Goal: Find specific page/section: Find specific page/section

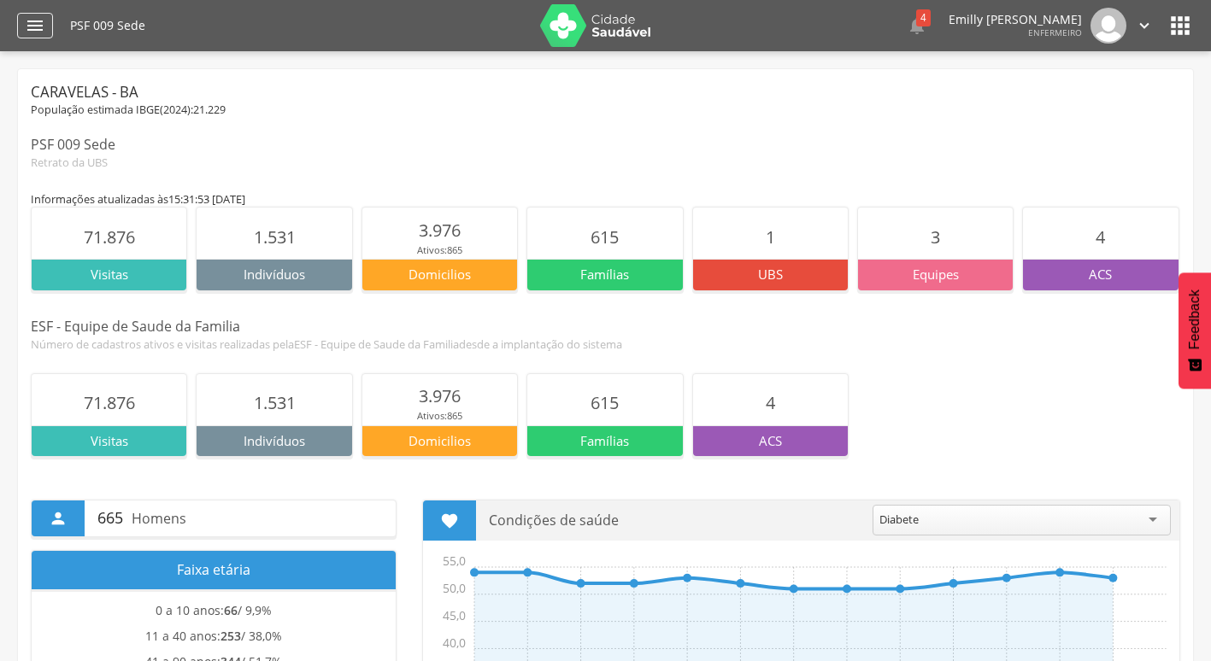
click at [38, 21] on icon "" at bounding box center [35, 25] width 21 height 21
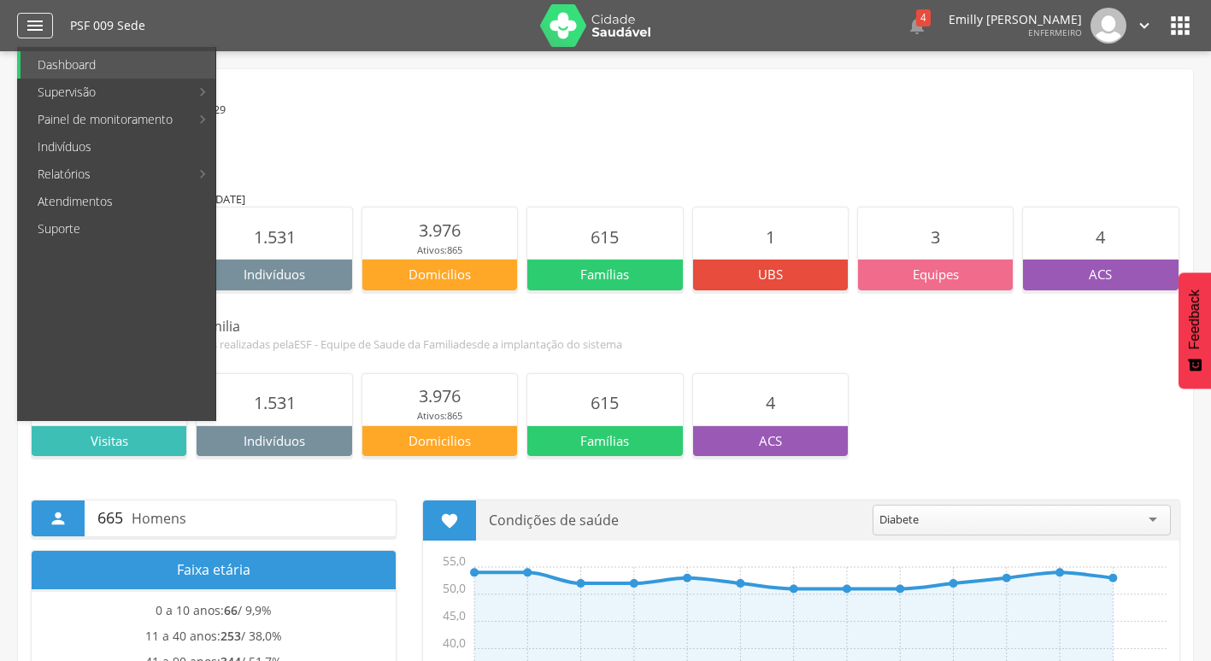
click at [38, 21] on icon "" at bounding box center [35, 25] width 21 height 21
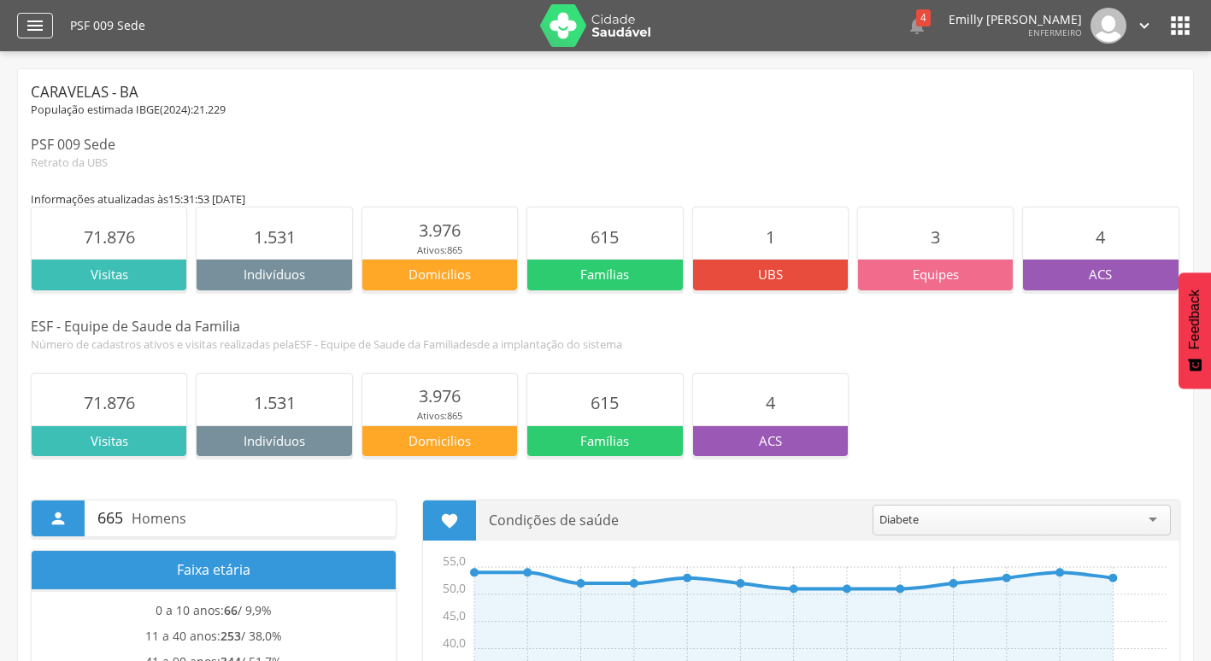
click at [38, 21] on icon "" at bounding box center [35, 25] width 21 height 21
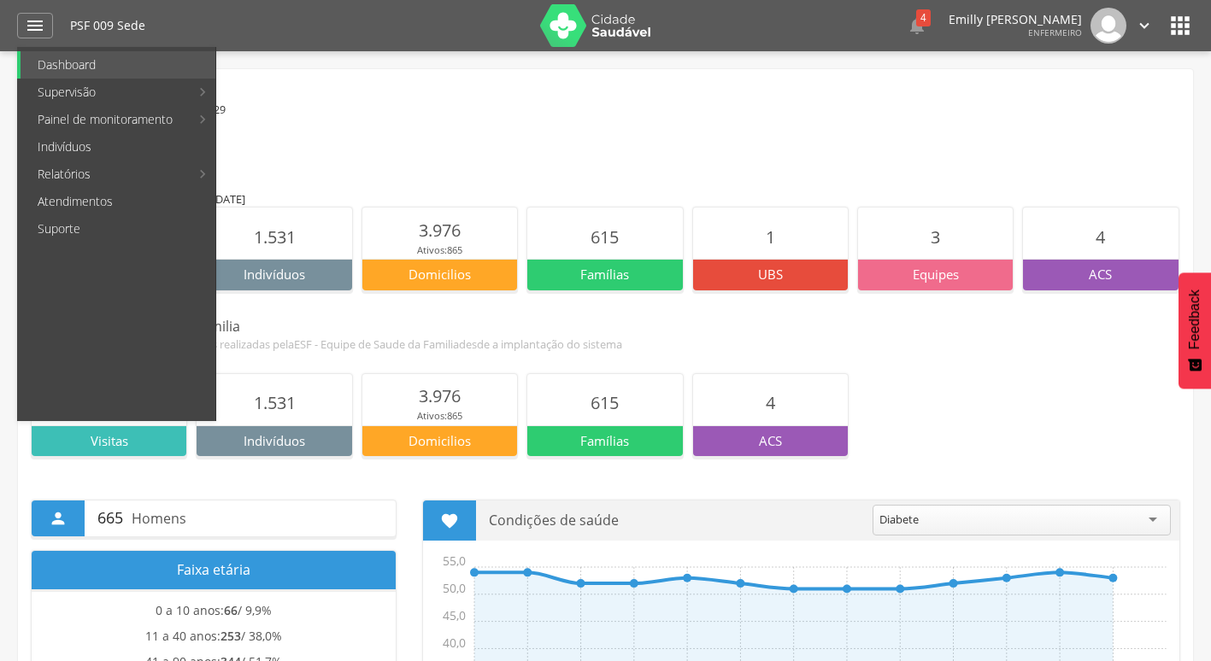
click at [0, 122] on html " Dashboard Supervisão Produtividade Mapa da Cidade App desatualizado Última si…" at bounding box center [605, 330] width 1211 height 661
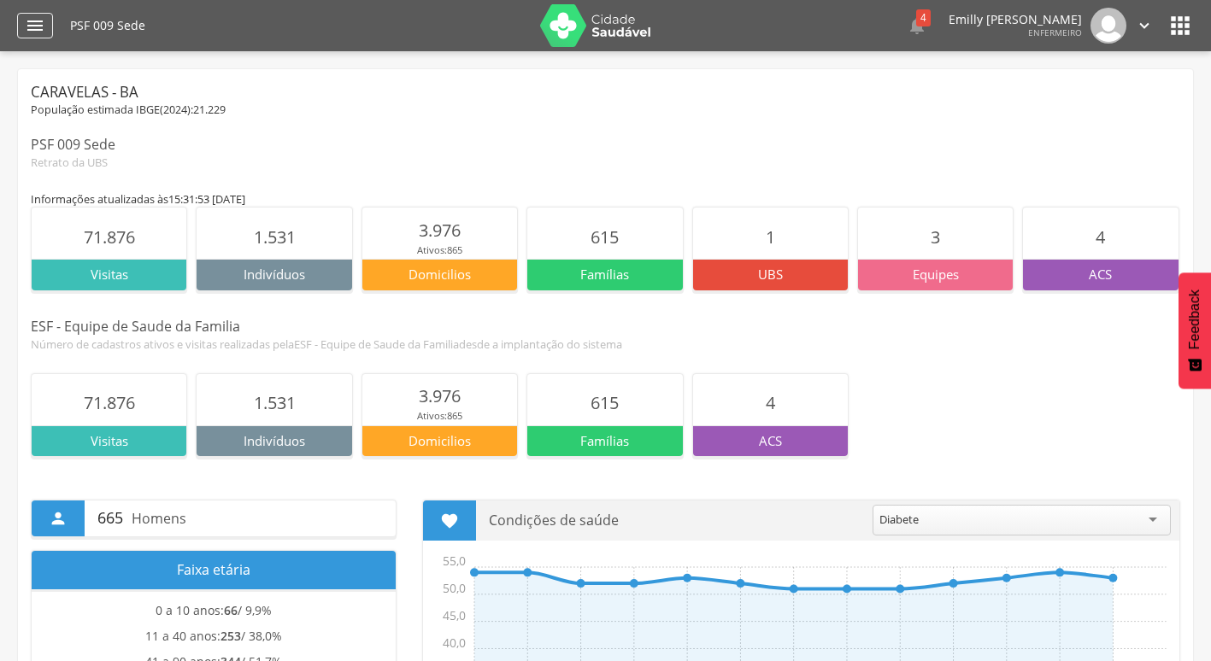
click at [38, 18] on icon "" at bounding box center [35, 25] width 21 height 21
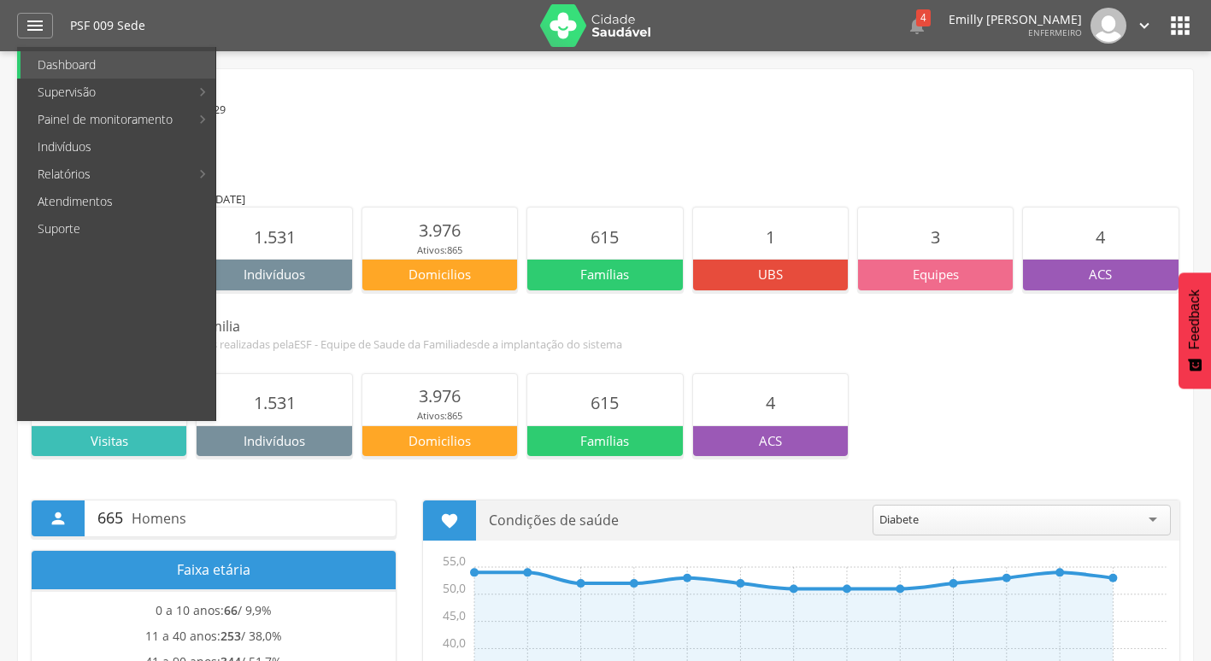
drag, startPoint x: 774, startPoint y: 128, endPoint x: 765, endPoint y: 137, distance: 12.1
click at [774, 131] on div "Caravelas - BA População estimada IBGE( 2024 ): 21.229 PSF 009 Sede Retrato da …" at bounding box center [605, 126] width 1149 height 88
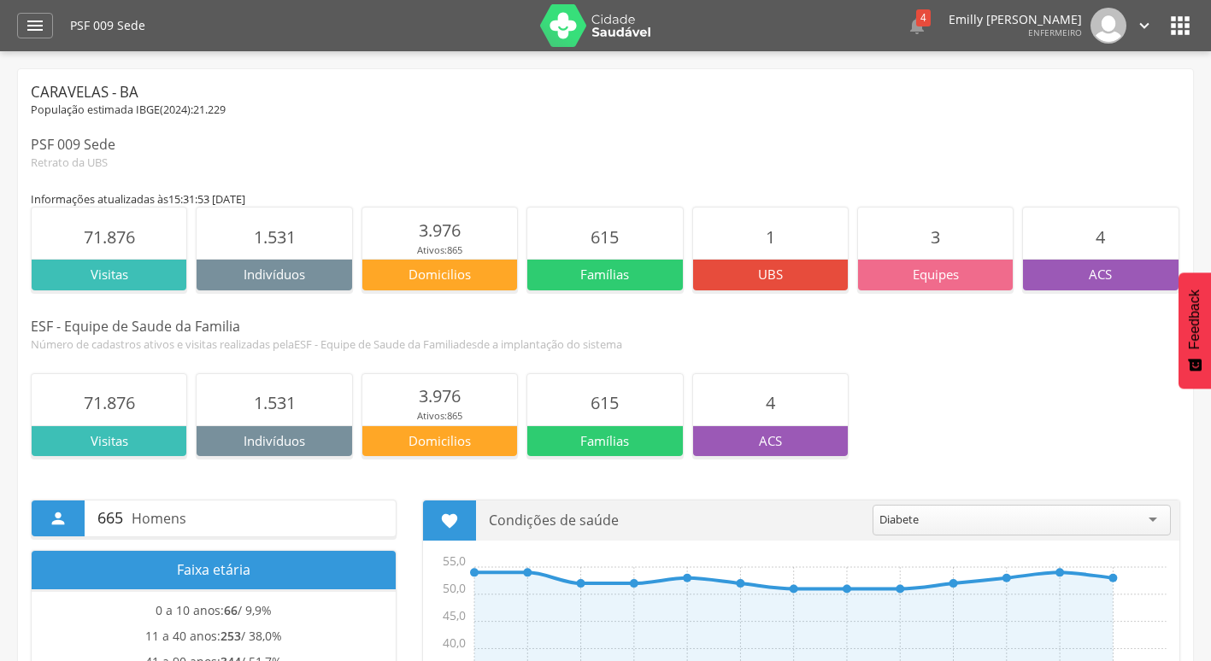
click at [244, 436] on p "Indivíduos" at bounding box center [273, 441] width 155 height 18
drag, startPoint x: 244, startPoint y: 438, endPoint x: 326, endPoint y: 444, distance: 81.4
click at [326, 444] on p "Indivíduos" at bounding box center [273, 441] width 155 height 18
click at [26, 26] on icon "" at bounding box center [35, 25] width 21 height 21
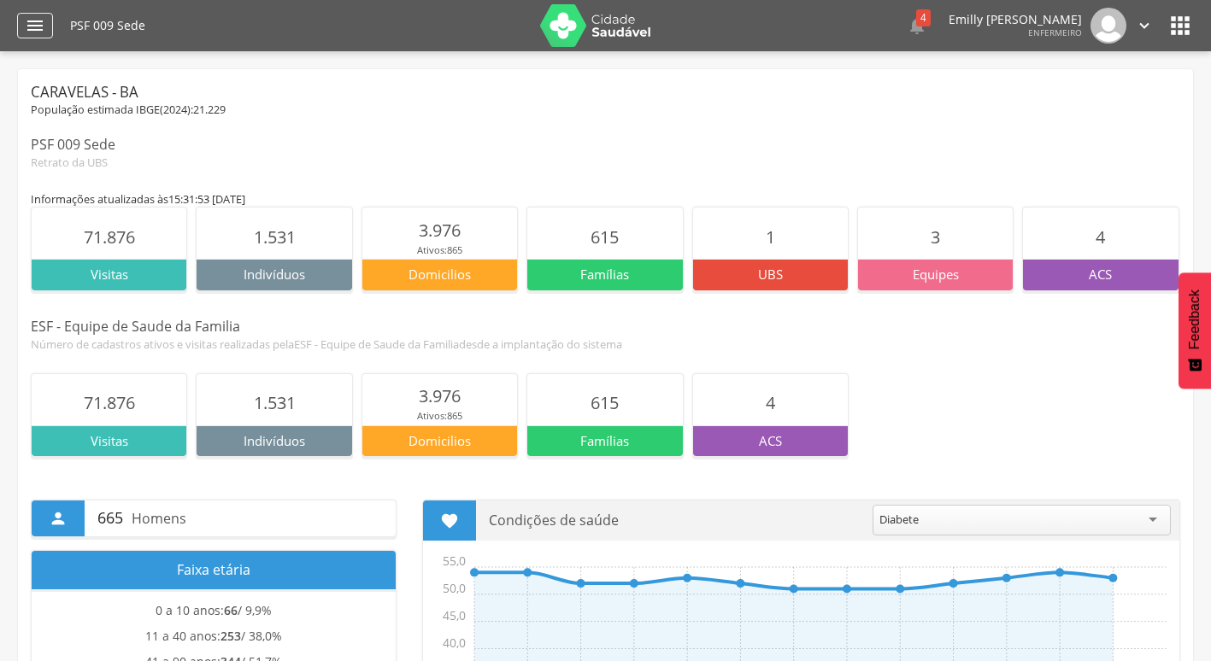
click at [41, 26] on icon "" at bounding box center [35, 25] width 21 height 21
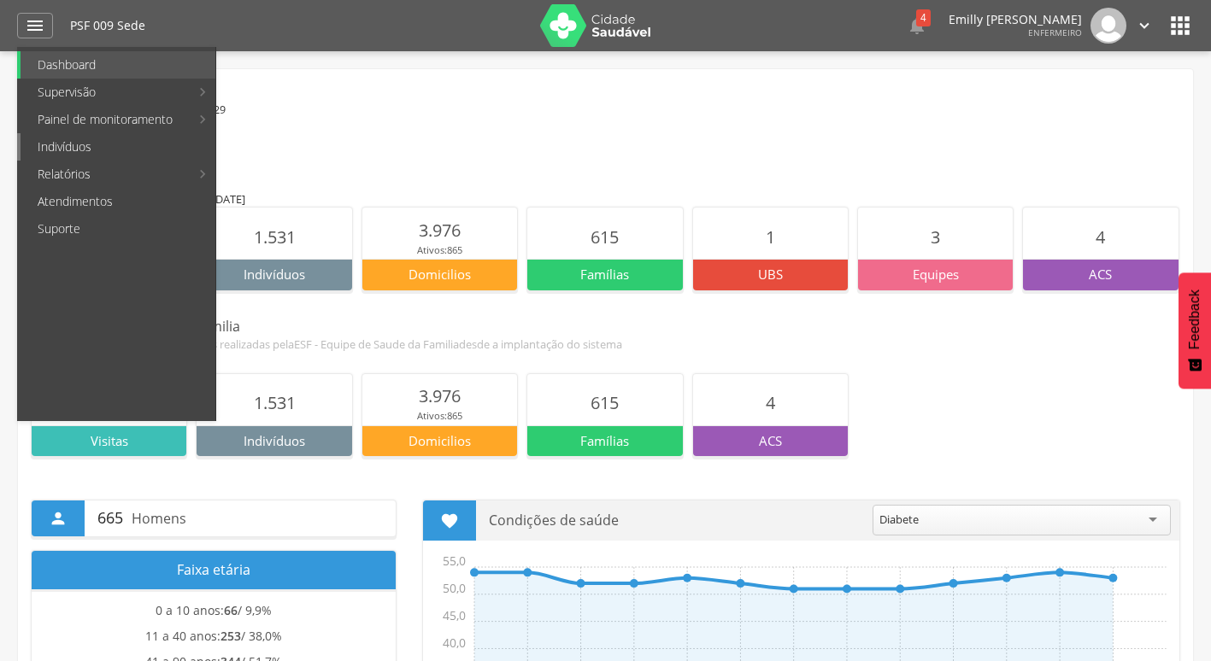
click at [102, 155] on link "Indivíduos" at bounding box center [118, 146] width 195 height 27
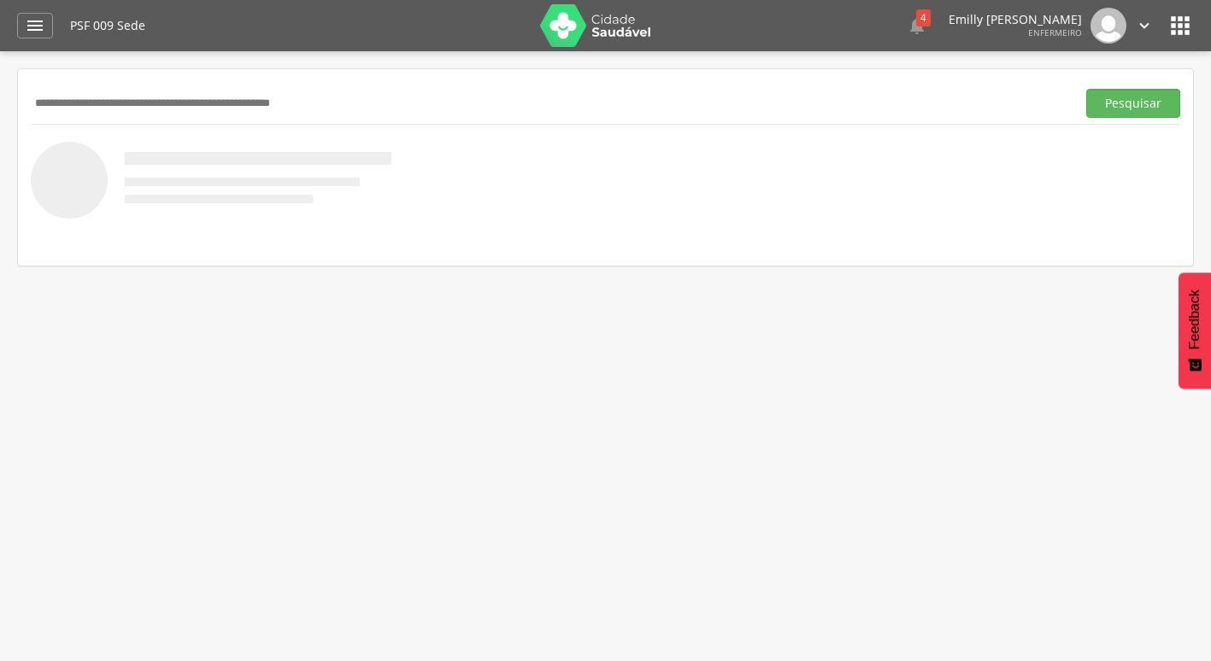
click at [154, 112] on input "text" at bounding box center [550, 103] width 1038 height 29
type input "**********"
click at [1086, 89] on button "Pesquisar" at bounding box center [1133, 103] width 94 height 29
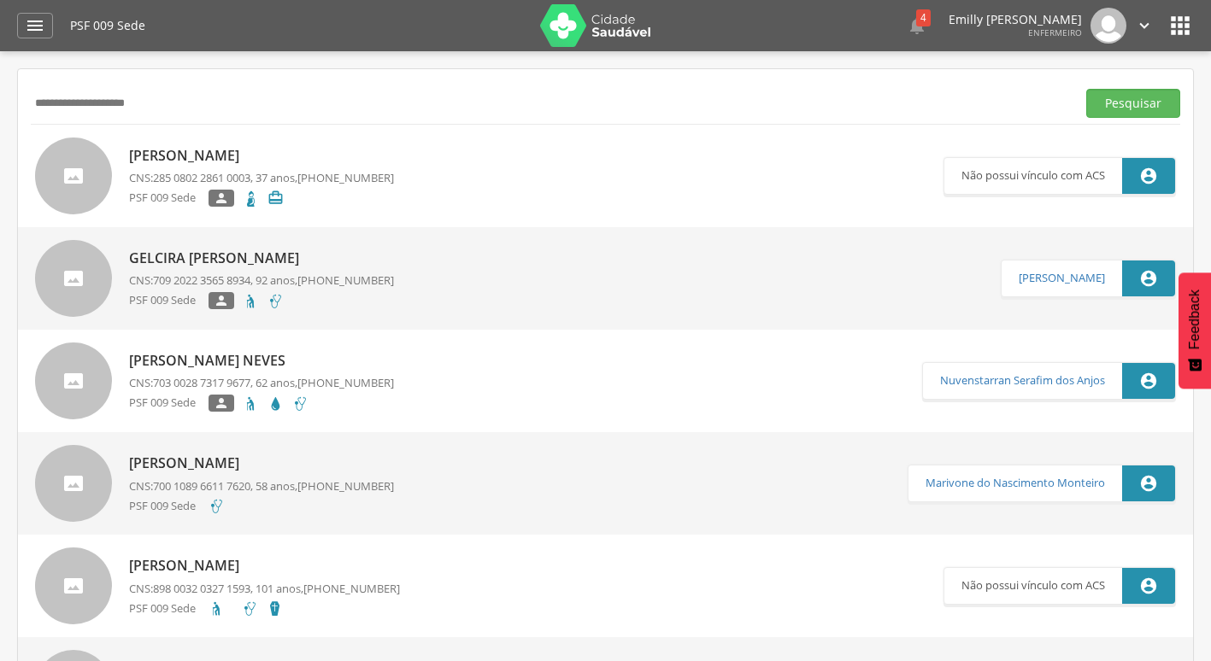
click at [593, 36] on img at bounding box center [595, 25] width 111 height 43
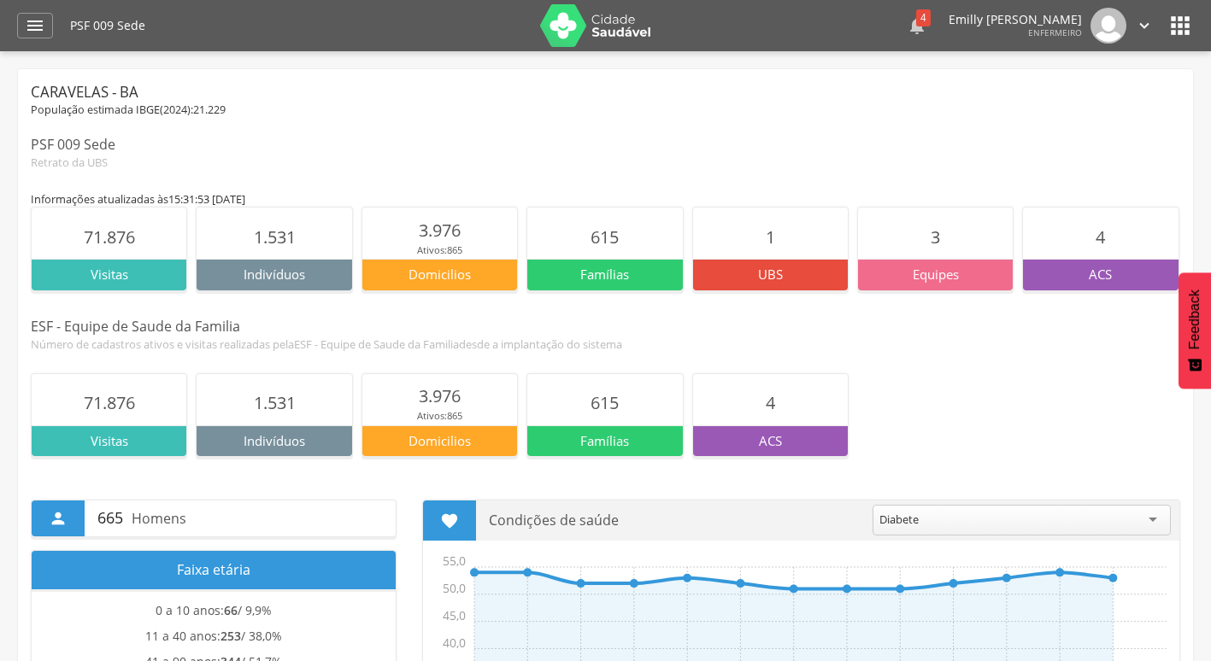
click at [916, 15] on div "4" at bounding box center [923, 17] width 15 height 17
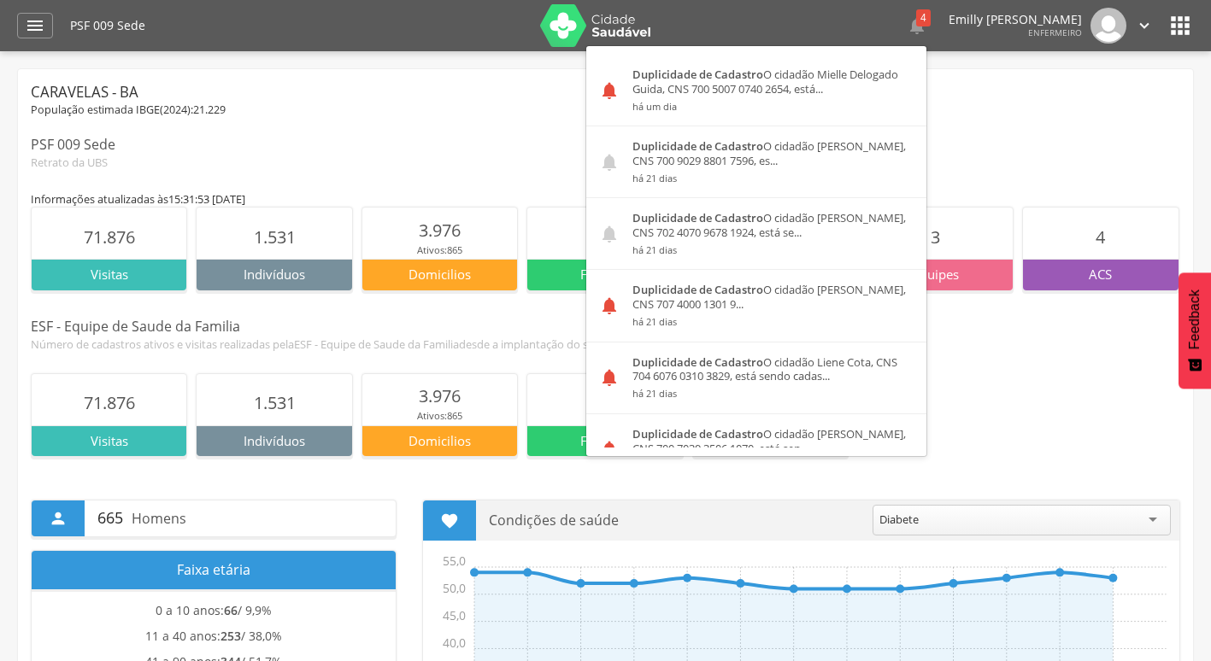
click at [1052, 120] on div "Caravelas - BA População estimada IBGE( 2024 ): 21.229 PSF 009 Sede Retrato da …" at bounding box center [605, 126] width 1149 height 88
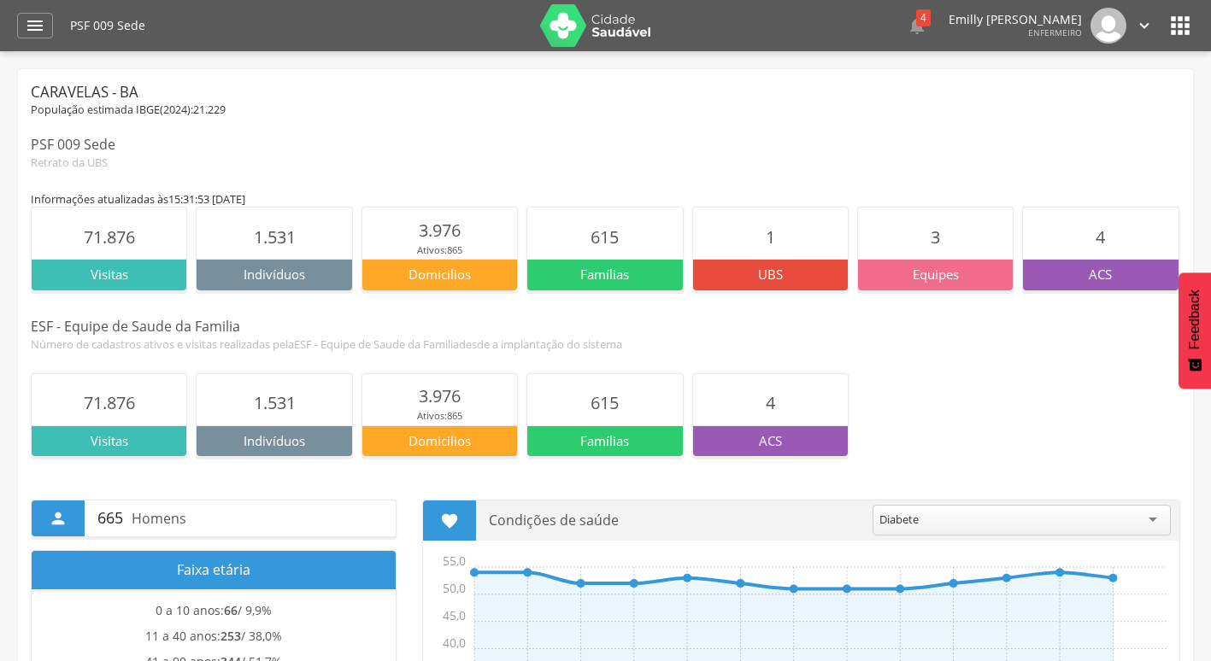
click at [1133, 23] on div " Configurações Sair" at bounding box center [1118, 26] width 72 height 36
click at [1135, 24] on icon "" at bounding box center [1144, 25] width 19 height 19
click at [1052, 93] on link "Sair" at bounding box center [1085, 98] width 135 height 21
